Goal: Task Accomplishment & Management: Manage account settings

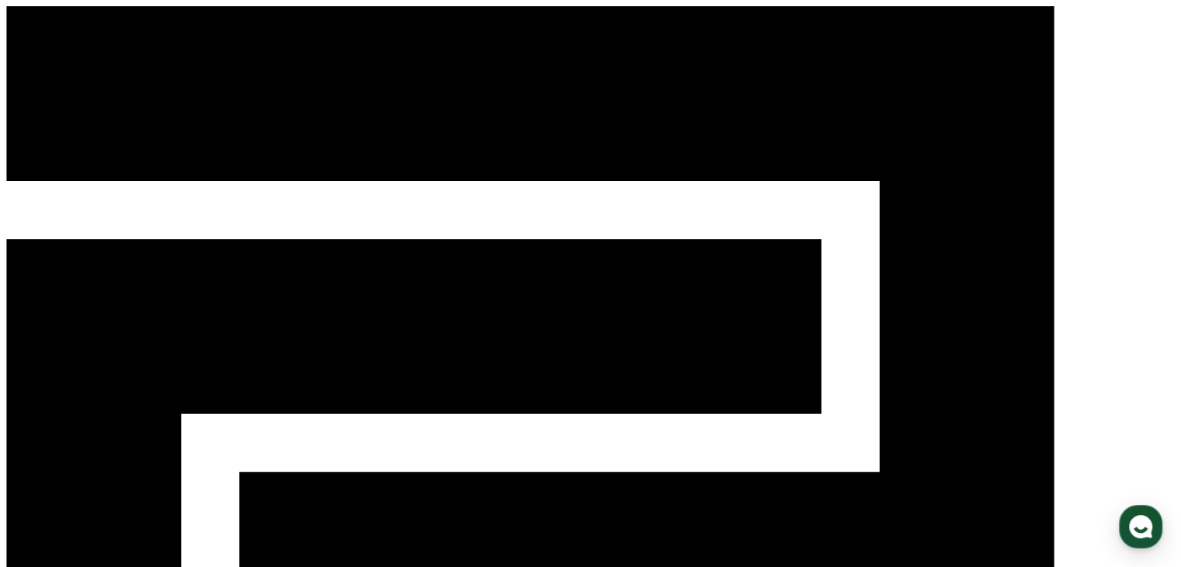
scroll to position [2557, 0]
